Goal: Task Accomplishment & Management: Use online tool/utility

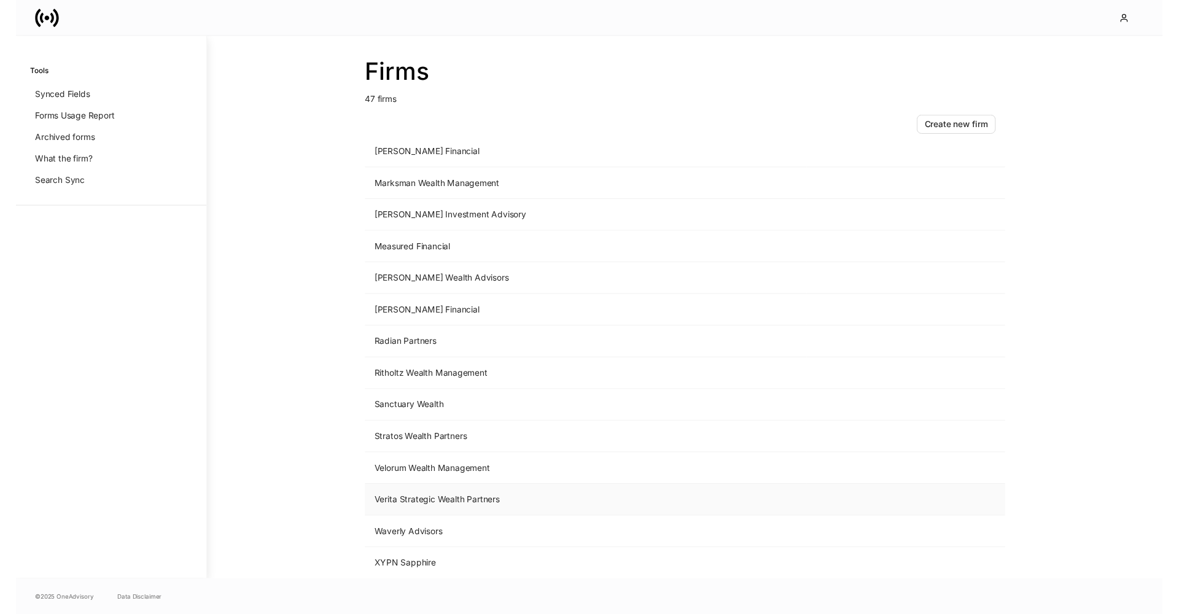
scroll to position [1126, 0]
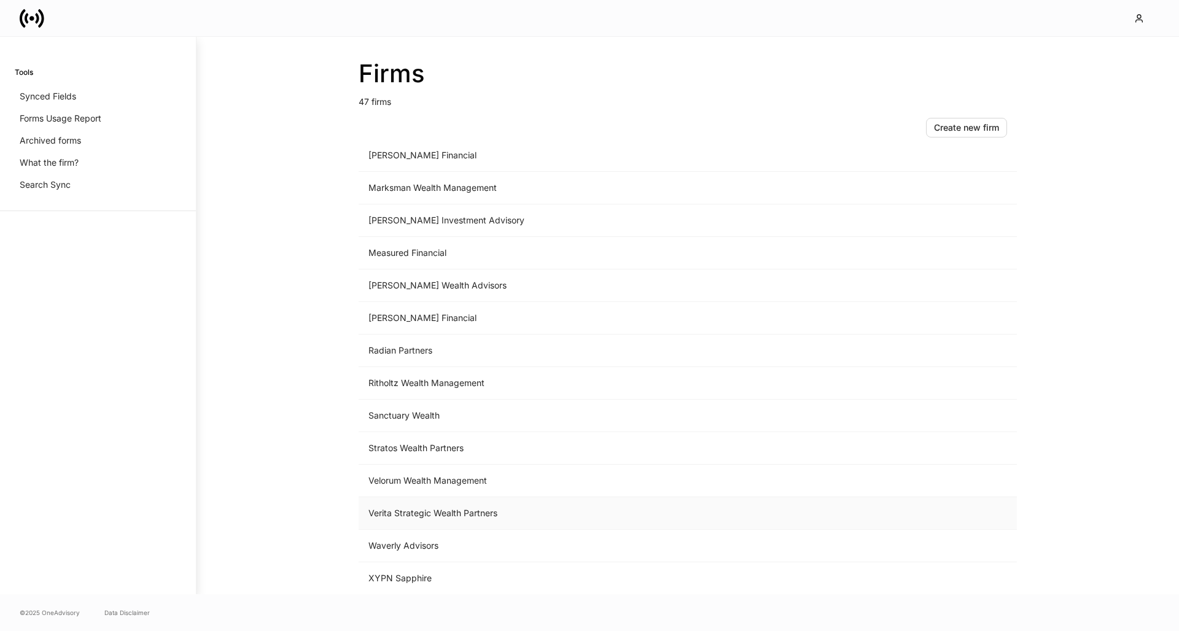
click at [438, 516] on td "Verita Strategic Wealth Partners" at bounding box center [586, 513] width 454 height 33
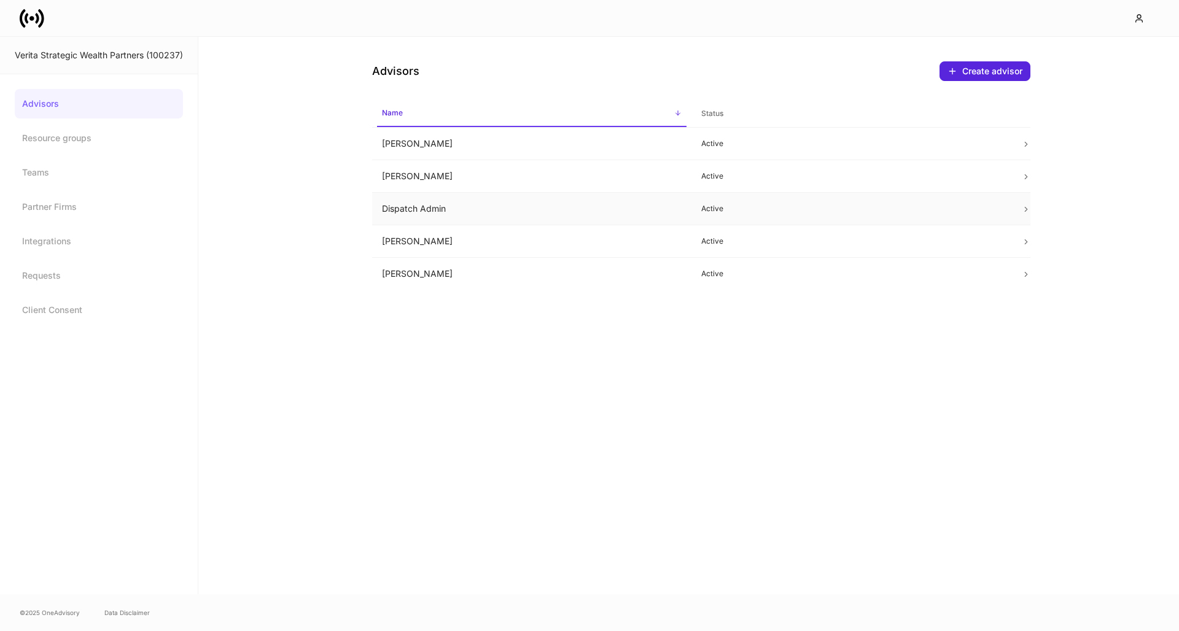
click at [642, 205] on td "Dispatch Admin" at bounding box center [532, 209] width 320 height 33
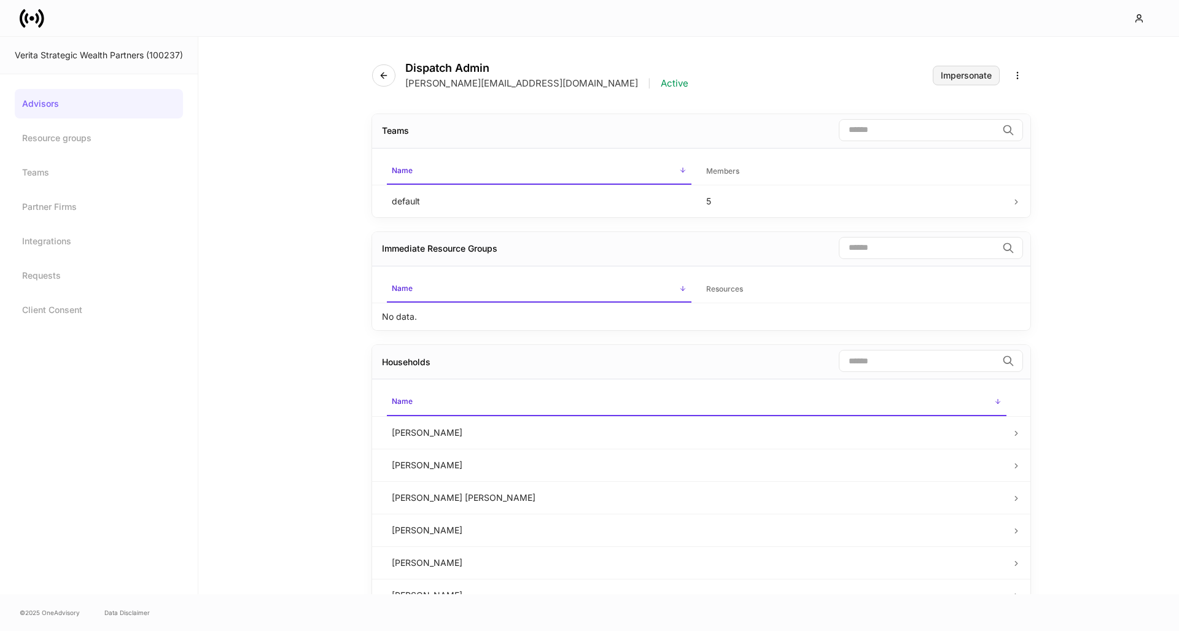
click at [970, 74] on div "Impersonate" at bounding box center [966, 75] width 51 height 9
